Goal: Entertainment & Leisure: Consume media (video, audio)

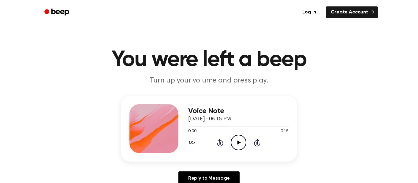
click at [241, 145] on icon "Play Audio" at bounding box center [239, 143] width 16 height 16
click at [228, 140] on div "1.0x Rewind 5 seconds Play Audio Skip 5 seconds" at bounding box center [238, 143] width 100 height 16
click at [231, 141] on circle at bounding box center [238, 142] width 15 height 15
